Goal: Task Accomplishment & Management: Manage account settings

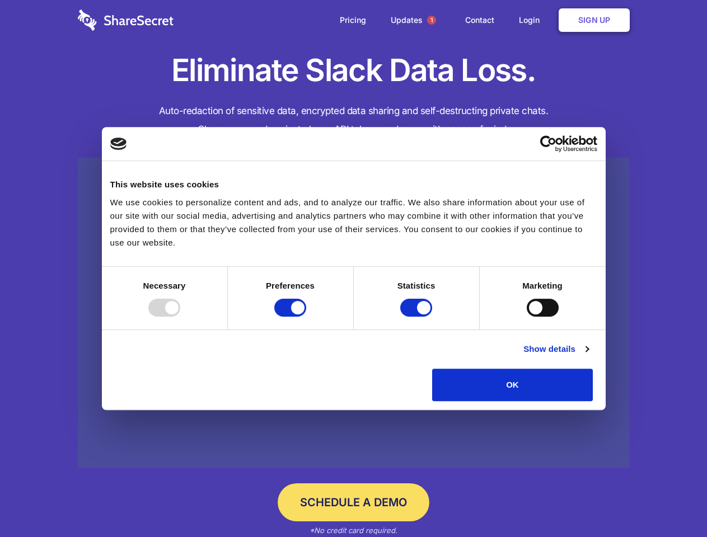
click at [180, 317] on div at bounding box center [164, 308] width 32 height 18
click at [306, 317] on input "Preferences" at bounding box center [290, 308] width 32 height 18
checkbox input "false"
click at [418, 317] on input "Statistics" at bounding box center [416, 308] width 32 height 18
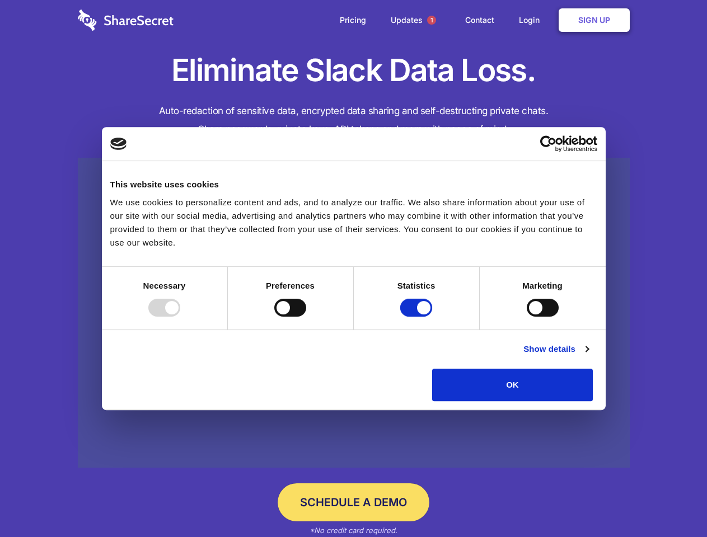
checkbox input "false"
click at [527, 317] on input "Marketing" at bounding box center [543, 308] width 32 height 18
checkbox input "true"
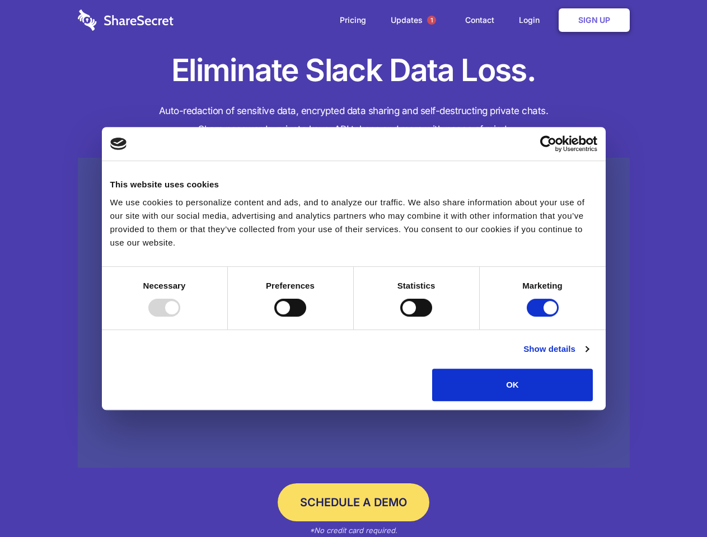
click at [588, 356] on link "Show details" at bounding box center [555, 349] width 65 height 13
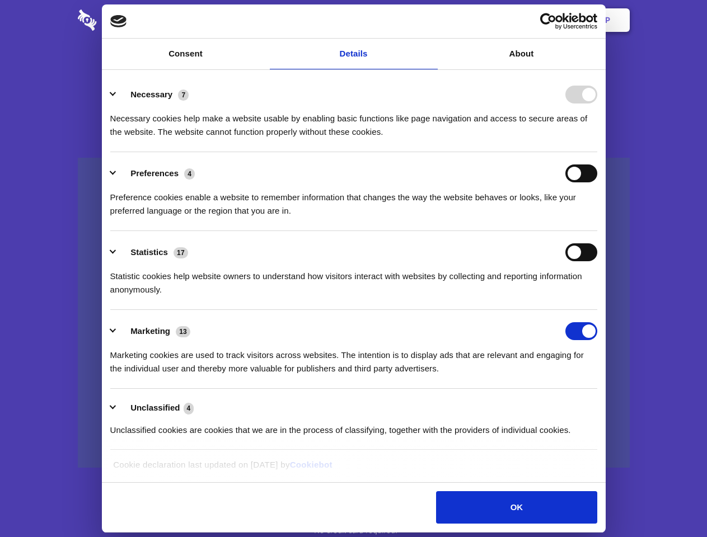
click at [597, 152] on li "Necessary 7 Necessary cookies help make a website usable by enabling basic func…" at bounding box center [353, 112] width 487 height 79
